Goal: Task Accomplishment & Management: Manage account settings

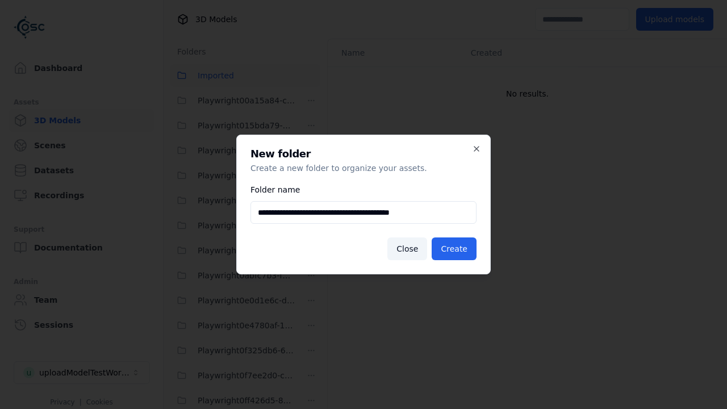
scroll to position [2200, 0]
type input "**********"
click at [456, 249] on button "Create" at bounding box center [454, 248] width 45 height 23
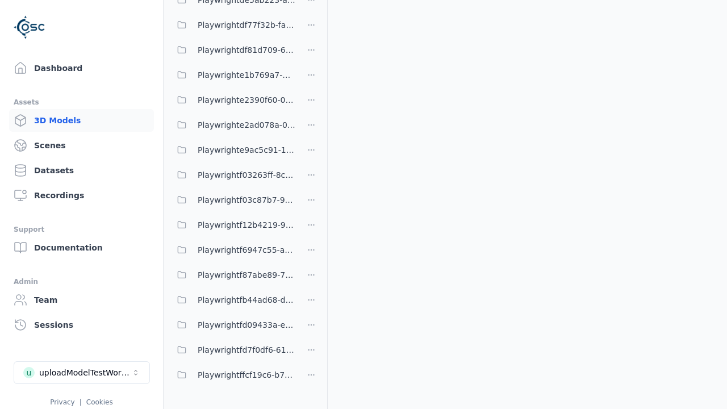
scroll to position [1296, 0]
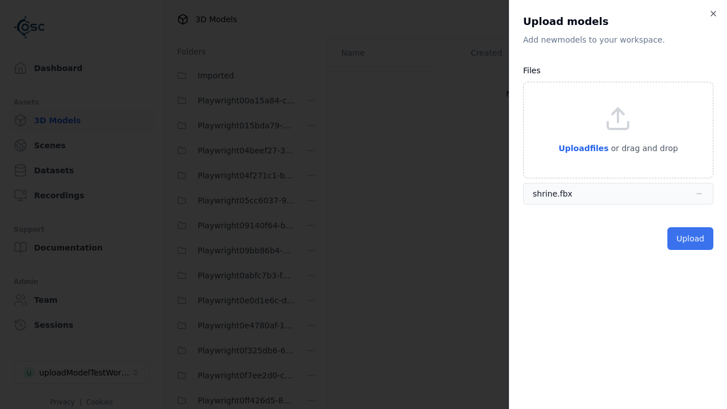
click at [692, 239] on button "Upload" at bounding box center [690, 238] width 46 height 23
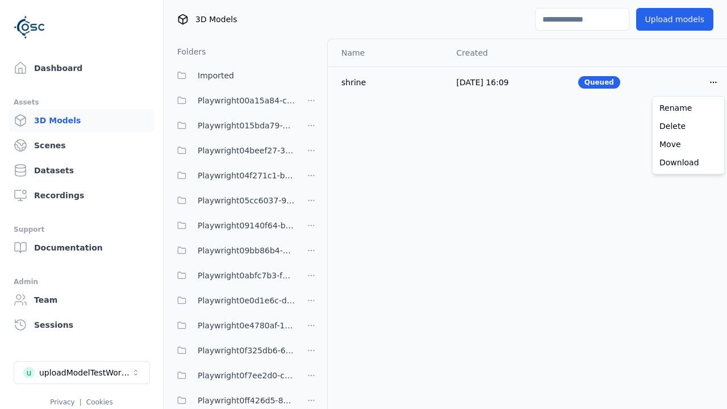
click at [713, 82] on html "Support Dashboard Assets 3D Models Scenes Datasets Recordings Support Documenta…" at bounding box center [363, 204] width 727 height 409
click at [688, 126] on div "Delete" at bounding box center [688, 126] width 67 height 18
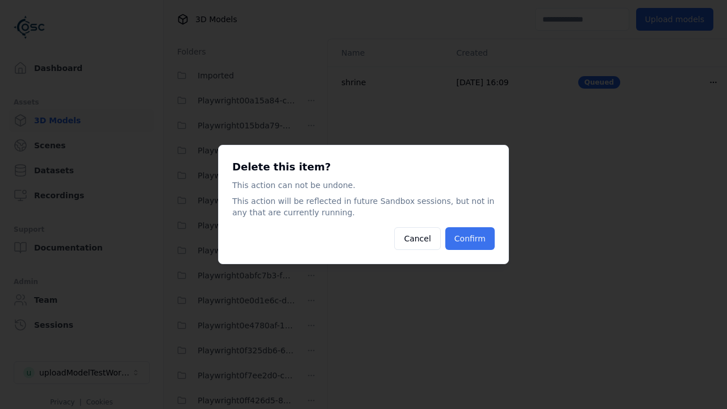
click at [471, 239] on button "Confirm" at bounding box center [469, 238] width 49 height 23
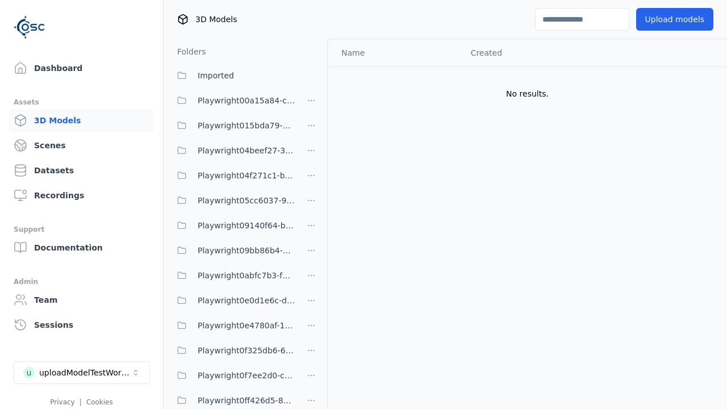
click at [311, 205] on html "Support Dashboard Assets 3D Models Scenes Datasets Recordings Support Documenta…" at bounding box center [363, 204] width 727 height 409
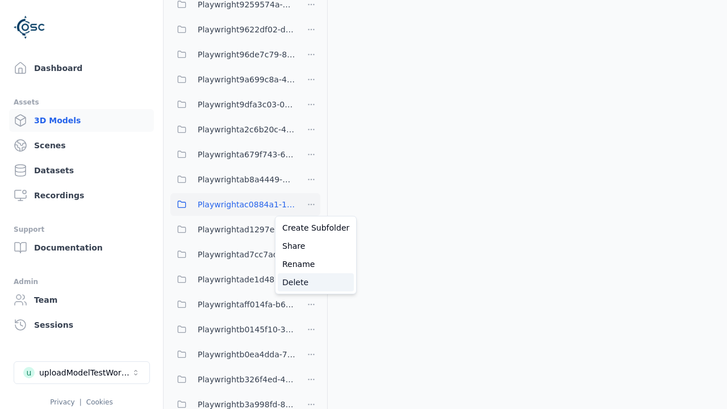
click at [311, 282] on div "Delete" at bounding box center [316, 282] width 76 height 18
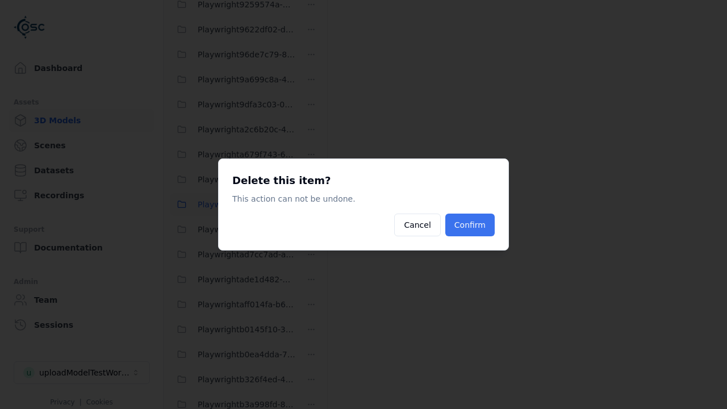
click at [471, 225] on button "Confirm" at bounding box center [469, 225] width 49 height 23
